Goal: Information Seeking & Learning: Learn about a topic

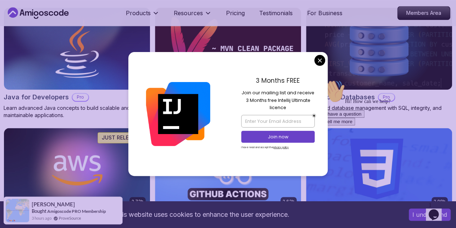
scroll to position [500, 0]
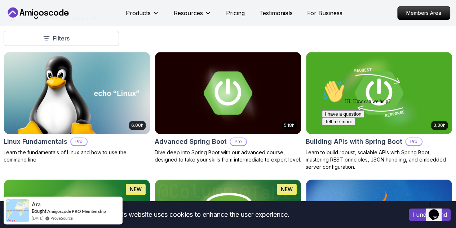
scroll to position [258, 0]
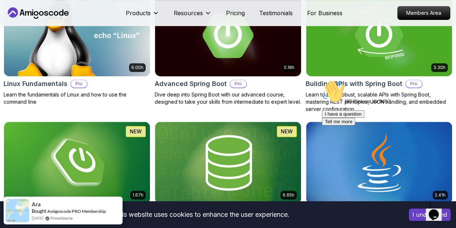
click at [227, 79] on h2 "Advanced Spring Boot" at bounding box center [191, 84] width 72 height 10
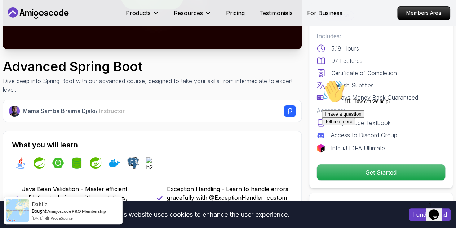
scroll to position [192, 0]
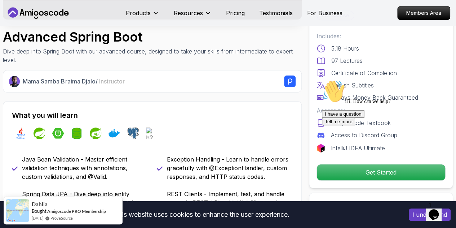
click at [368, 125] on div "I have a question Tell me more" at bounding box center [387, 117] width 130 height 15
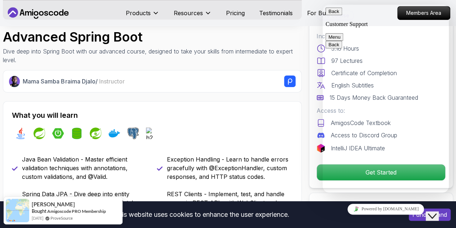
click at [344, 33] on button "Menu" at bounding box center [335, 37] width 18 height 8
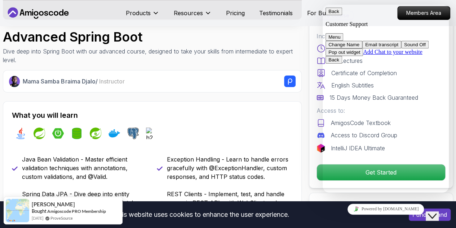
click at [344, 33] on button "Menu" at bounding box center [335, 37] width 18 height 8
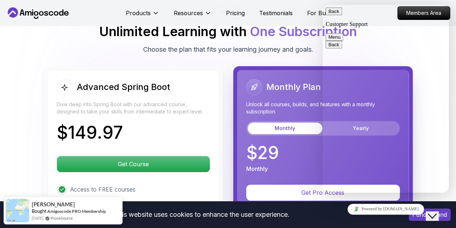
scroll to position [1679, 0]
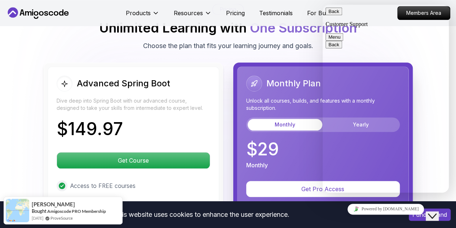
click at [437, 213] on icon "Chat widget" at bounding box center [432, 215] width 9 height 5
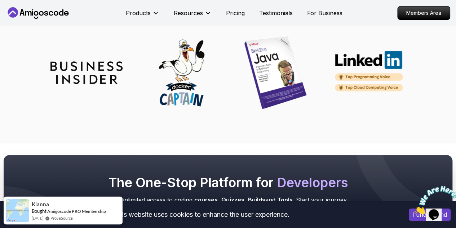
scroll to position [2855, 0]
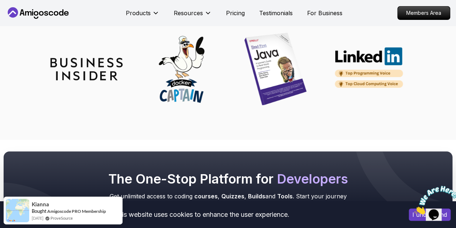
click at [415, 209] on icon "Close" at bounding box center [415, 212] width 0 height 6
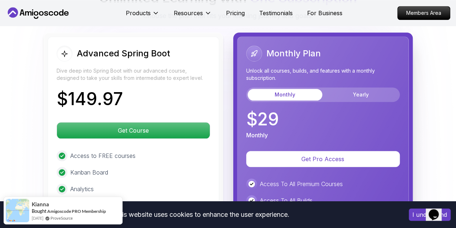
scroll to position [1716, 0]
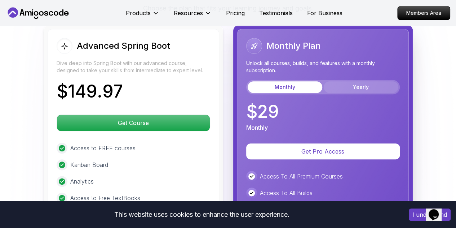
click at [380, 82] on button "Yearly" at bounding box center [361, 87] width 75 height 12
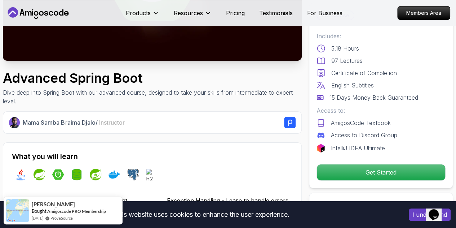
scroll to position [0, 0]
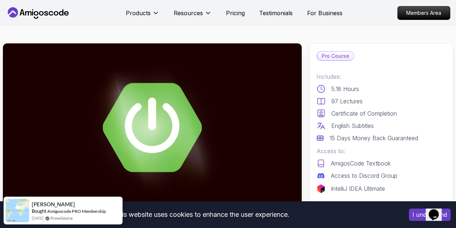
drag, startPoint x: 349, startPoint y: 100, endPoint x: 336, endPoint y: 84, distance: 21.0
